Goal: Task Accomplishment & Management: Manage account settings

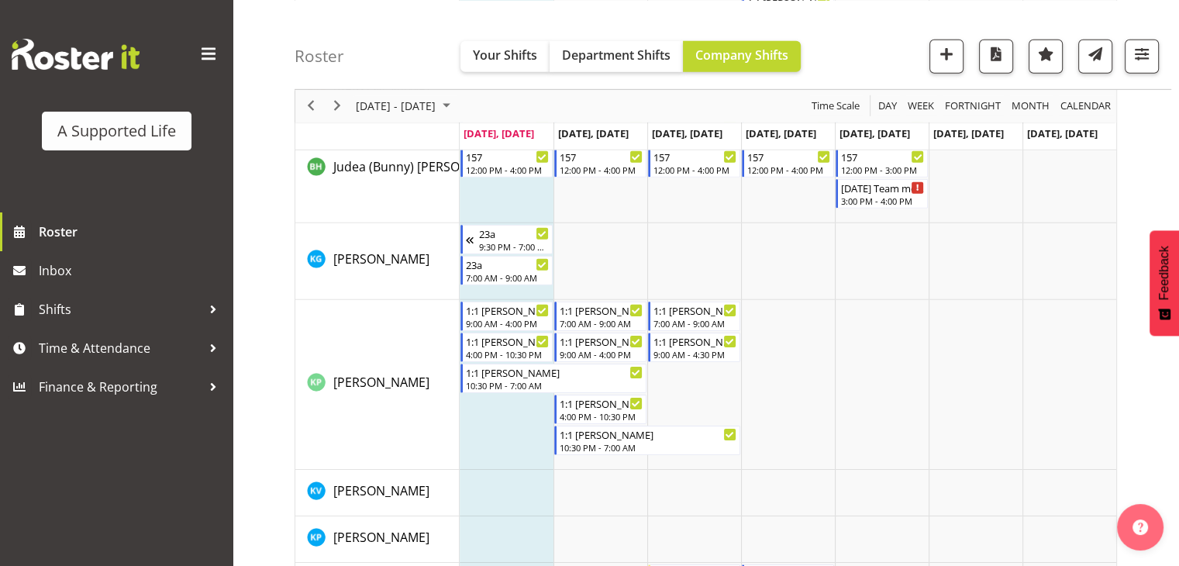
scroll to position [4959, 0]
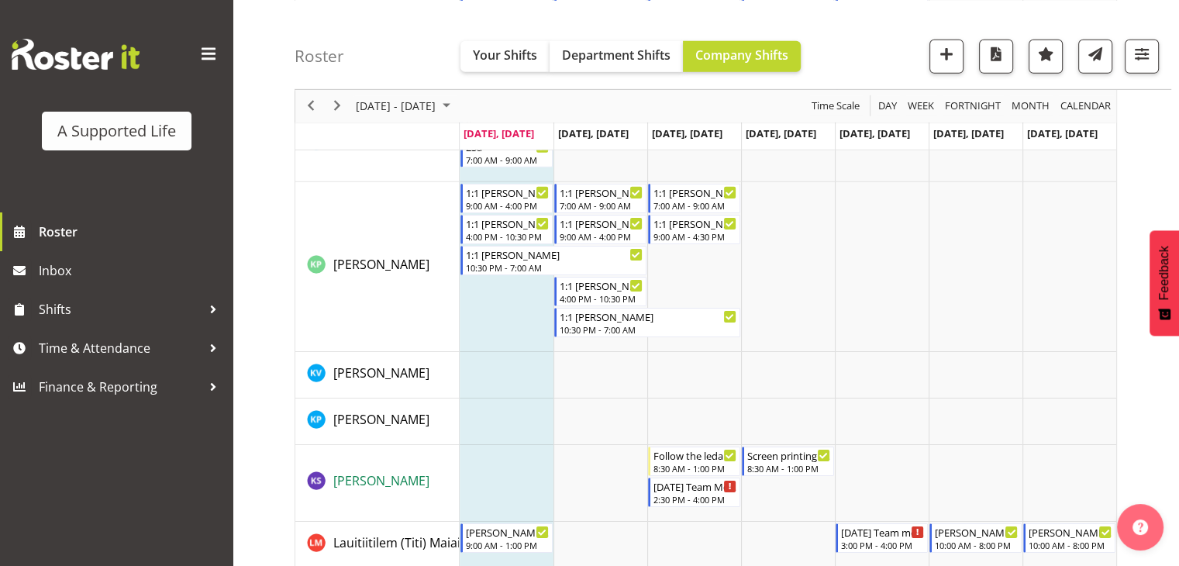
click at [375, 379] on span "[PERSON_NAME]" at bounding box center [381, 480] width 96 height 17
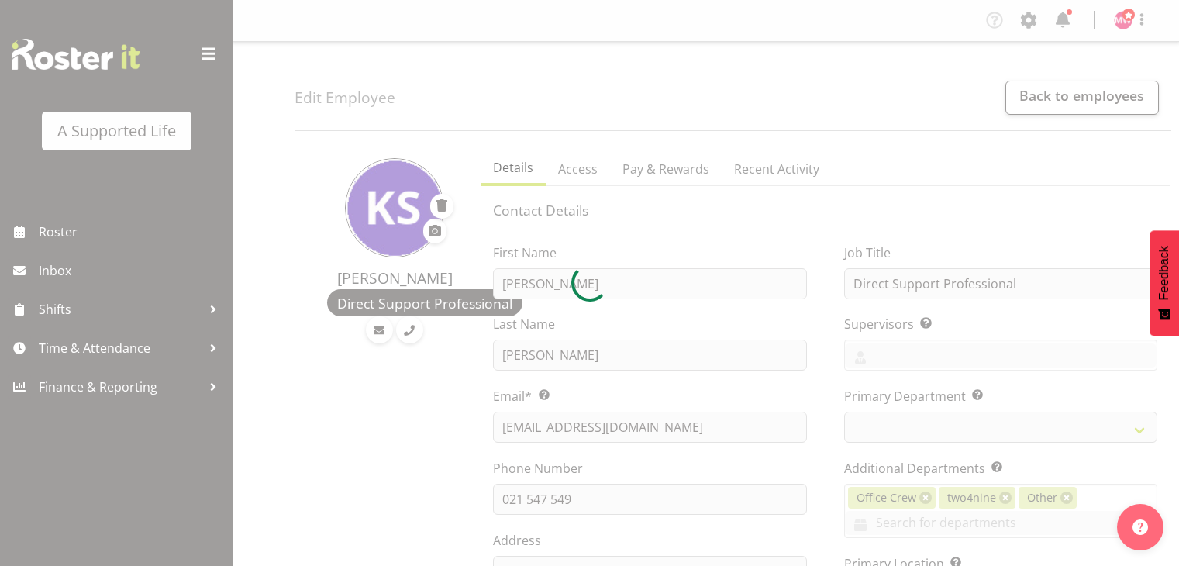
select select "TimelineWeek"
select select
select select "909"
